Goal: Go to known website: Access a specific website the user already knows

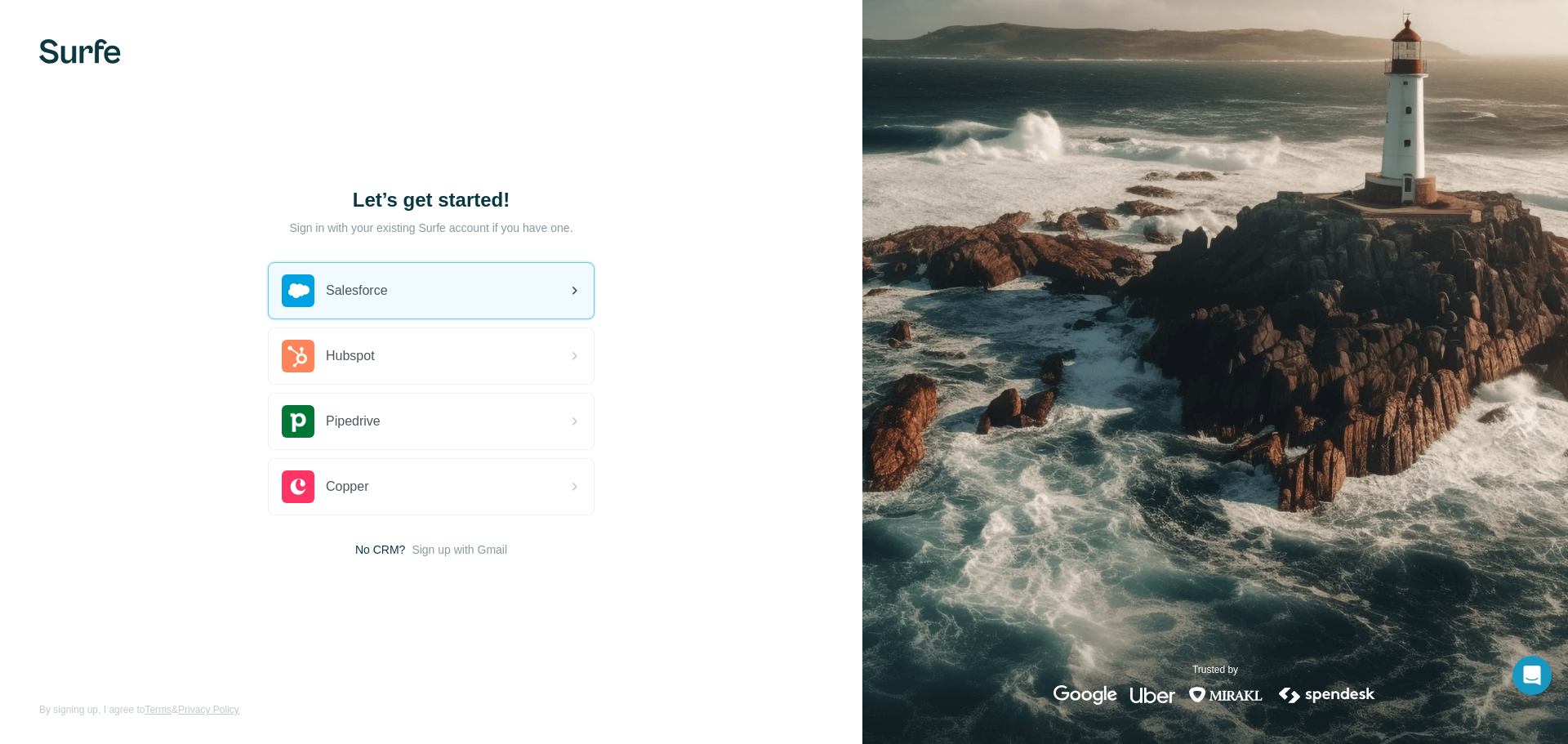
click at [464, 288] on div "Salesforce" at bounding box center [431, 291] width 325 height 56
